Goal: Check status

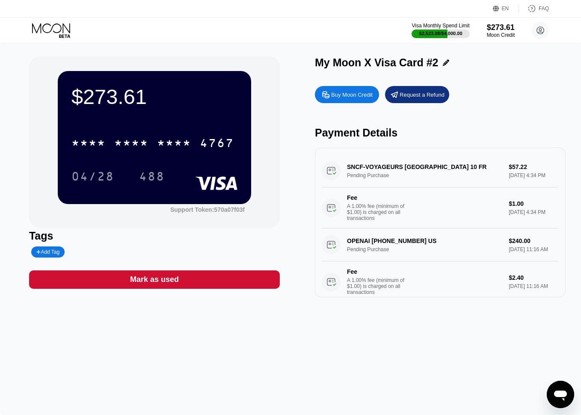
click at [306, 224] on div "$273.61 * * * * * * * * * * * * 4767 04/28 488 Support Token: 570a07f03f Tags A…" at bounding box center [290, 177] width 523 height 241
